Goal: Task Accomplishment & Management: Complete application form

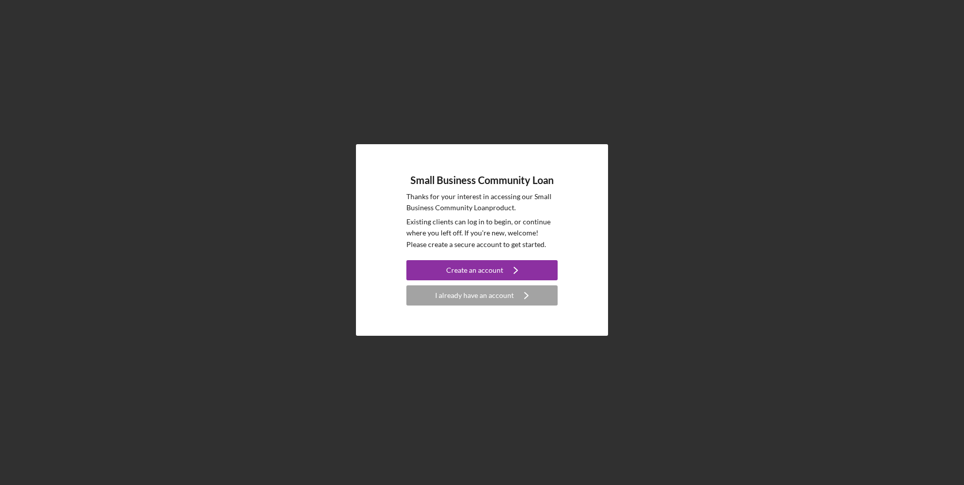
click at [460, 298] on div "I already have an account" at bounding box center [474, 295] width 79 height 20
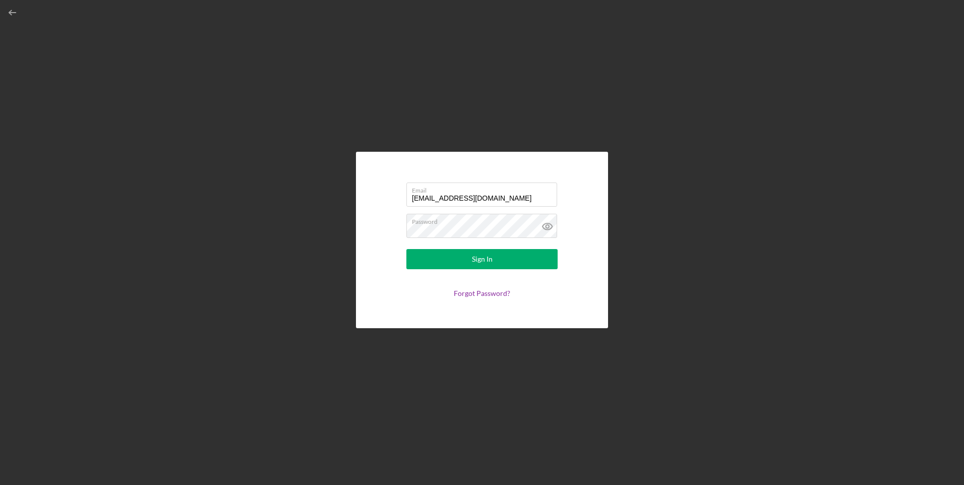
click at [477, 194] on input "[EMAIL_ADDRESS][DOMAIN_NAME]" at bounding box center [481, 194] width 151 height 24
type input "[EMAIL_ADDRESS][DOMAIN_NAME]"
click at [479, 260] on div "Sign In" at bounding box center [482, 259] width 21 height 20
